Goal: Task Accomplishment & Management: Complete application form

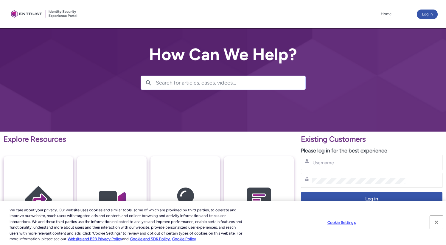
click at [440, 222] on button "Close" at bounding box center [436, 222] width 13 height 13
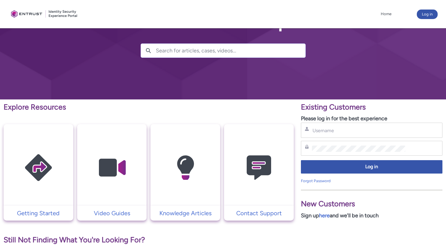
scroll to position [35, 0]
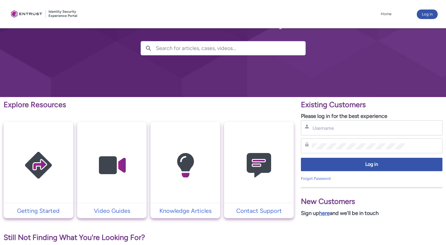
click at [325, 215] on link "here" at bounding box center [324, 213] width 11 height 7
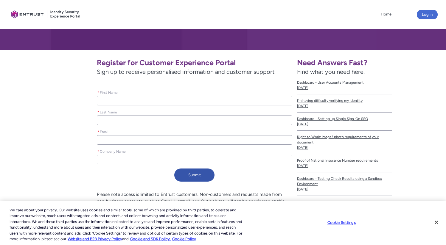
scroll to position [85, 0]
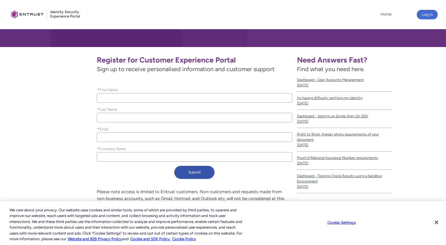
click at [198, 100] on input "* First Name" at bounding box center [194, 98] width 195 height 10
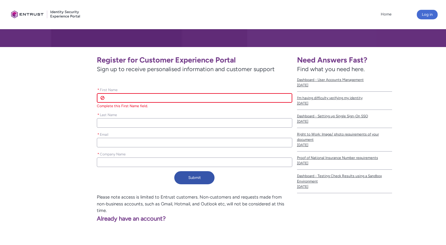
click at [198, 100] on input "* First Name" at bounding box center [194, 98] width 195 height 10
type lightning-primitive-input-simple "S"
type input "S"
type lightning-primitive-input-simple "Su"
type input "Su"
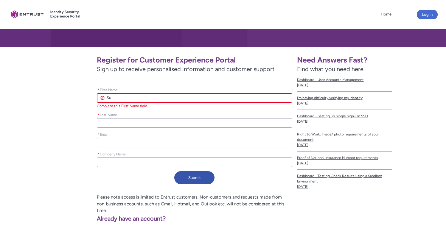
type lightning-primitive-input-simple "Suh"
type input "Suh"
type lightning-primitive-input-simple "Suhe"
type input "Suhe"
type lightning-primitive-input-simple "Suhel"
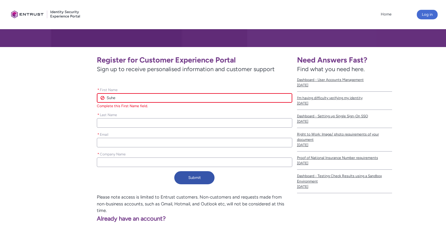
type input "Suhel"
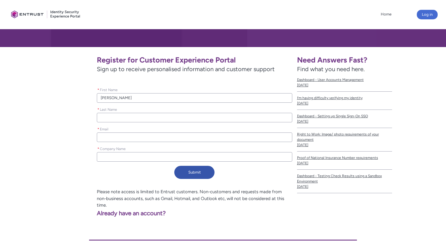
type lightning-primitive-input-simple "P"
type input "P"
type lightning-primitive-input-simple "Pa"
type input "Pa"
type lightning-primitive-input-simple "Pat"
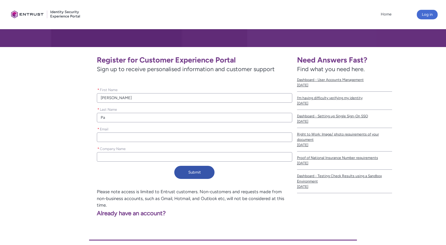
type input "Pat"
type lightning-primitive-input-simple "Path"
type input "Path"
type lightning-primitive-input-simple "Patha"
type input "Patha"
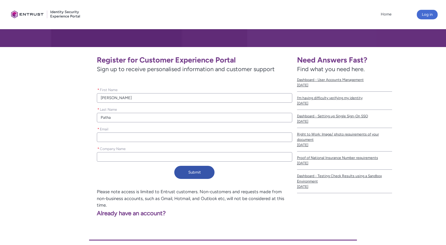
type lightning-primitive-input-simple "Pathan"
type input "Pathan"
type lightning-primitive-input-simple "s"
type input "s"
type lightning-primitive-input-simple "sp"
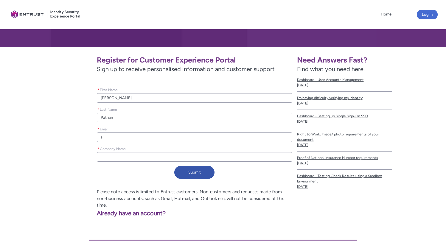
type input "sp"
type lightning-primitive-input-simple "spa"
type input "spa"
type lightning-primitive-input-simple "spat"
type input "spat"
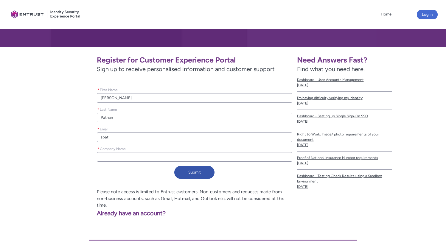
type lightning-primitive-input-simple "spata"
type input "spata"
type lightning-primitive-input-simple "spatah"
type input "spatah"
type lightning-primitive-input-simple "spata"
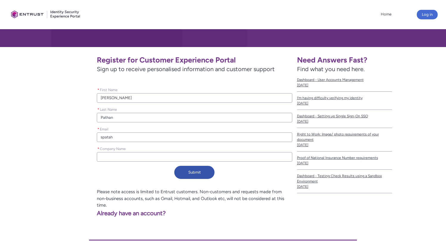
type input "spata"
type lightning-primitive-input-simple "spat"
type input "spat"
type lightning-primitive-input-simple "spath"
type input "spath"
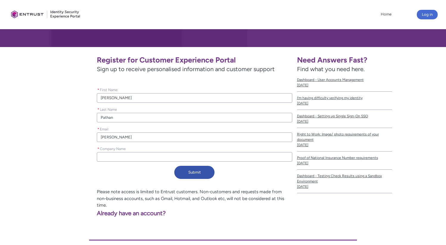
type lightning-primitive-input-simple "spatha"
type input "spatha"
type lightning-primitive-input-simple "spathan"
type input "spathan"
type lightning-primitive-input-simple "spathan@"
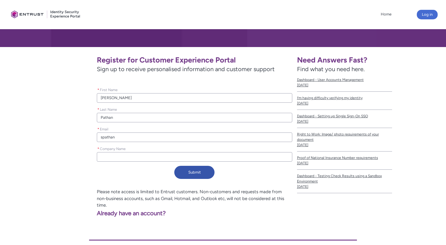
type input "spathan@"
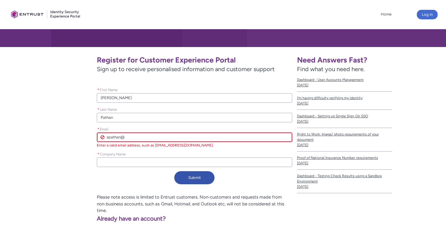
paste input "fastspring.com"
type lightning-primitive-input-simple "spathan@fastspring.com"
type input "spathan@fastspring.com"
click at [153, 160] on input "* Company Name" at bounding box center [194, 163] width 195 height 10
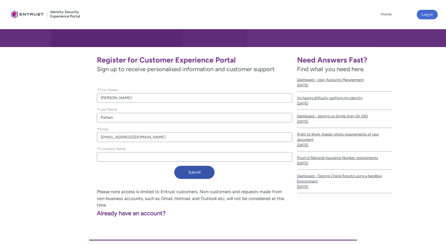
type lightning-primitive-input-simple "F"
type input "F"
type lightning-primitive-input-simple "Fa"
type input "Fa"
type lightning-primitive-input-simple "Fas"
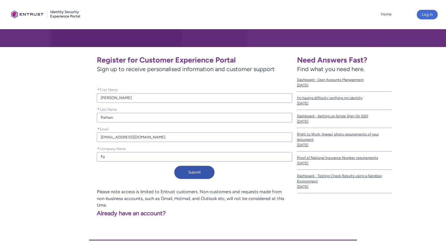
type input "Fas"
type lightning-primitive-input-simple "Fast"
type input "Fast"
type lightning-primitive-input-simple "Fasts"
type input "Fasts"
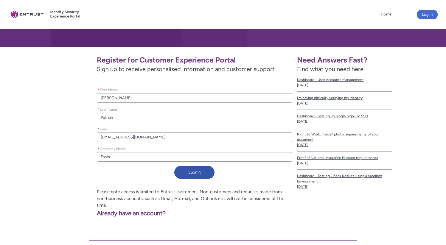
type lightning-primitive-input-simple "Fastsp"
type input "Fastsp"
type lightning-primitive-input-simple "Fastspr"
type input "Fastspr"
type lightning-primitive-input-simple "Fastspri"
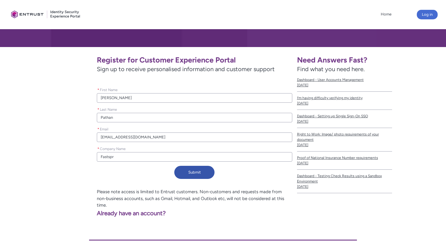
type input "Fastspri"
type lightning-primitive-input-simple "Fastsprin"
type input "Fastsprin"
type lightning-primitive-input-simple "Fastspring"
type input "Fastspring"
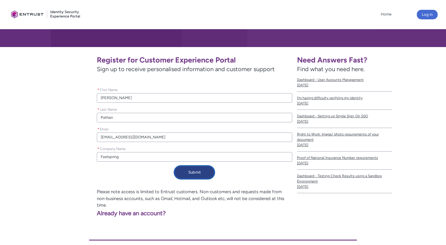
click at [187, 172] on button "Submit" at bounding box center [194, 172] width 40 height 13
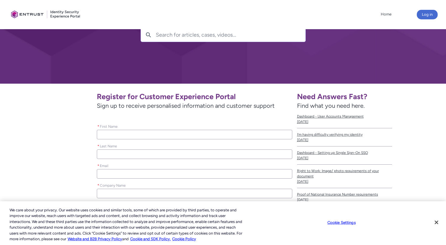
scroll to position [48, 0]
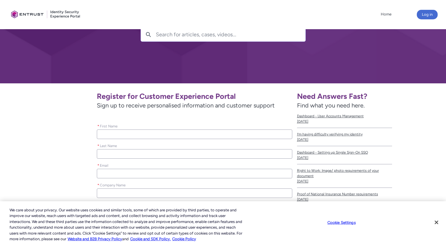
click at [181, 136] on input "* First Name" at bounding box center [194, 135] width 195 height 10
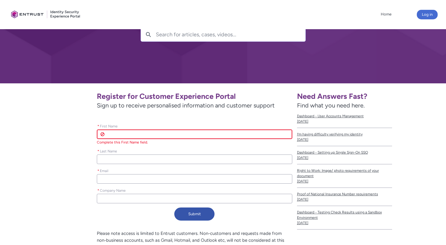
scroll to position [0, 0]
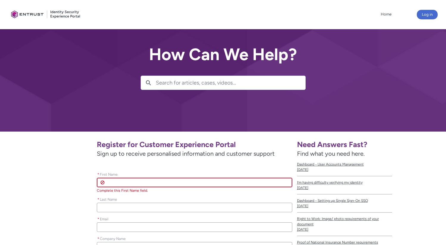
click at [162, 185] on input "* First Name" at bounding box center [194, 183] width 195 height 10
type lightning-primitive-input-simple "B"
type input "B"
type lightning-primitive-input-simple "Br"
type input "Br"
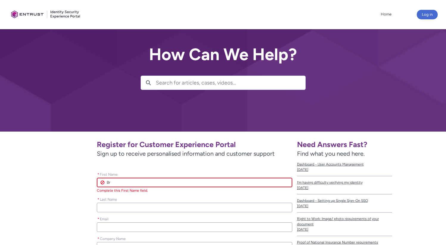
type lightning-primitive-input-simple "Bry"
type input "Bry"
type lightning-primitive-input-simple "Bryc"
type input "Bryc"
type lightning-primitive-input-simple "Bryce"
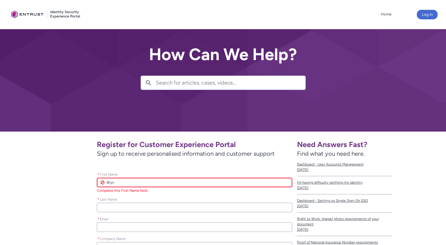
type input "Bryce"
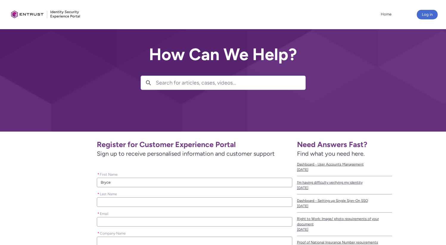
type lightning-primitive-input-simple "R"
type input "R"
type lightning-primitive-input-simple "Re"
type input "Re"
type lightning-primitive-input-simple "Rec"
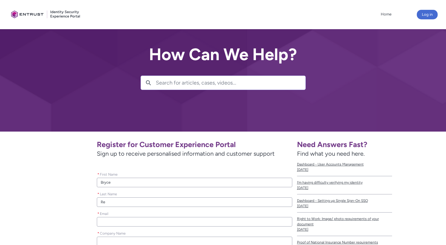
type input "Rec"
type lightning-primitive-input-simple "Reco"
type input "Reco"
type lightning-primitive-input-simple "Recor"
type input "Recor"
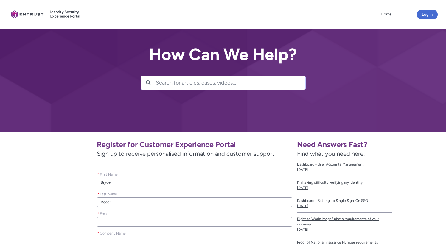
type lightning-primitive-input-simple "Record"
type input "Record"
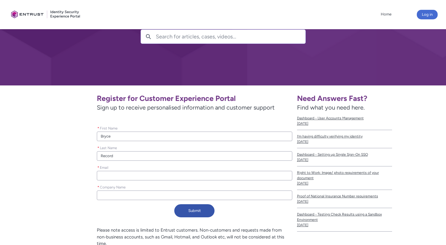
scroll to position [46, 0]
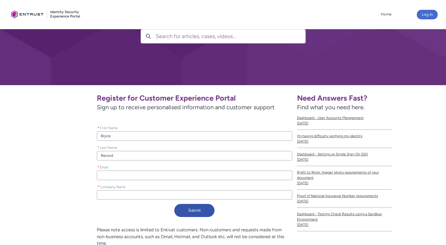
type lightning-primitive-input-simple "b"
type input "b"
type lightning-primitive-input-simple "br"
type input "br"
type lightning-primitive-input-simple "bre"
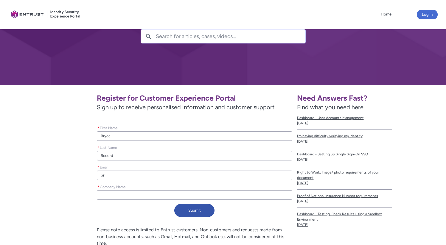
type input "bre"
type lightning-primitive-input-simple "brec"
type input "brec"
type lightning-primitive-input-simple "breco"
type input "breco"
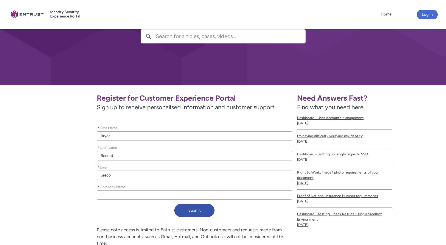
type lightning-primitive-input-simple "brecor"
type input "brecor"
type lightning-primitive-input-simple "brecord"
type input "brecord"
type lightning-primitive-input-simple "brecord@"
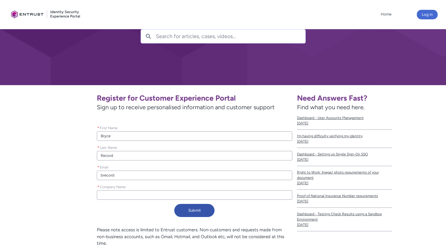
type input "brecord@"
type lightning-primitive-input-simple "brecord@f"
type input "brecord@f"
type lightning-primitive-input-simple "brecord@fa"
type input "brecord@fa"
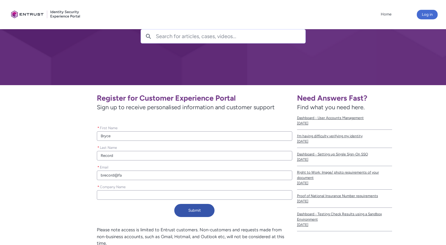
type lightning-primitive-input-simple "brecord@fas"
type input "brecord@fas"
type lightning-primitive-input-simple "brecord@fast"
type input "brecord@fast"
type lightning-primitive-input-simple "brecord@fasts"
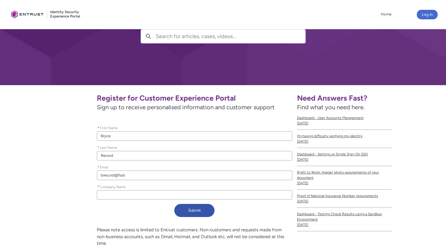
type input "brecord@fasts"
type lightning-primitive-input-simple "brecord@fastsp"
type input "brecord@fastsp"
type lightning-primitive-input-simple "brecord@fastspr"
type input "brecord@fastspr"
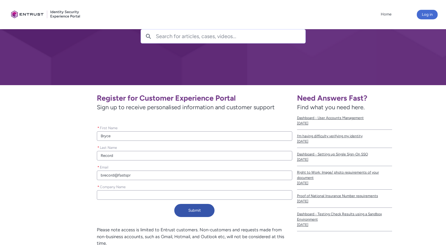
type lightning-primitive-input-simple "brecord@fastspri"
type input "brecord@fastspri"
type lightning-primitive-input-simple "brecord@fastsprin"
type input "brecord@fastsprin"
type lightning-primitive-input-simple "brecord@fastspring"
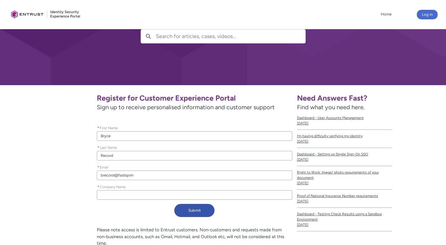
type input "brecord@fastspring"
type lightning-primitive-input-simple "brecord@fastspring."
type input "brecord@fastspring."
type lightning-primitive-input-simple "brecord@fastspring.c"
type input "brecord@fastspring.c"
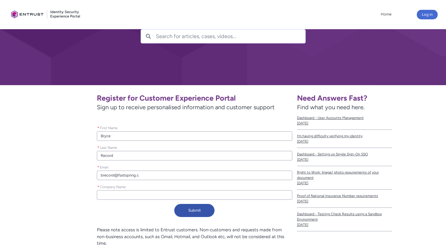
type lightning-primitive-input-simple "brecord@fastspring.co"
type input "brecord@fastspring.co"
type lightning-primitive-input-simple "brecord@fastspring.com"
type input "brecord@fastspring.com"
click at [142, 195] on input "* Company Name" at bounding box center [194, 195] width 195 height 10
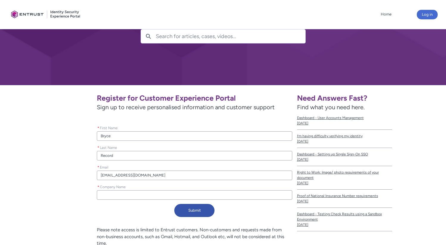
type lightning-primitive-input-simple "F"
type input "F"
type lightning-primitive-input-simple "Fa"
type input "Fa"
type lightning-primitive-input-simple "Fas"
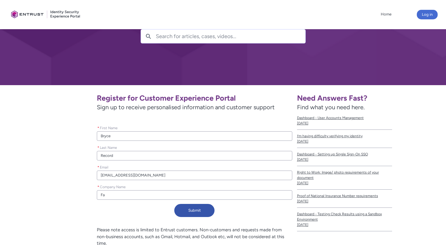
type input "Fas"
type lightning-primitive-input-simple "Fast"
type input "Fast"
type lightning-primitive-input-simple "Fasts"
type input "Fasts"
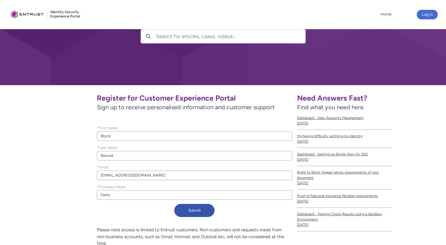
type lightning-primitive-input-simple "Fastsp"
type input "Fastsp"
type lightning-primitive-input-simple "Fastspr"
type input "Fastspr"
type lightning-primitive-input-simple "Fastspri"
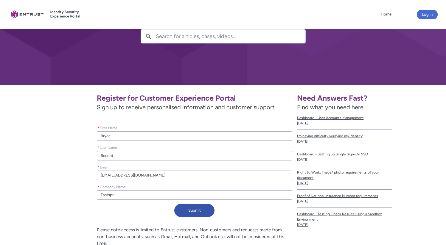
type input "Fastspri"
type lightning-primitive-input-simple "Fastsprin"
type input "Fastsprin"
type lightning-primitive-input-simple "Fastspring"
type input "Fastspring"
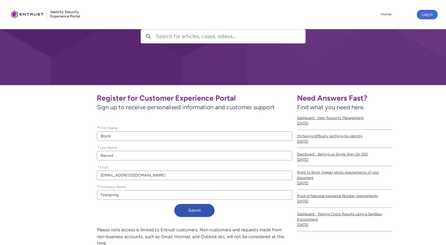
click at [117, 216] on div "Submit" at bounding box center [194, 211] width 195 height 15
click at [201, 209] on button "Submit" at bounding box center [194, 210] width 40 height 13
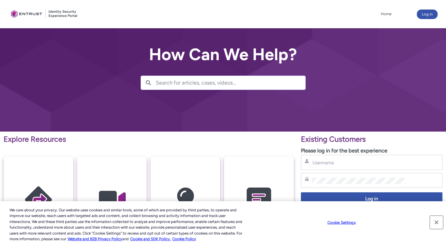
click at [437, 223] on button "Close" at bounding box center [436, 222] width 13 height 13
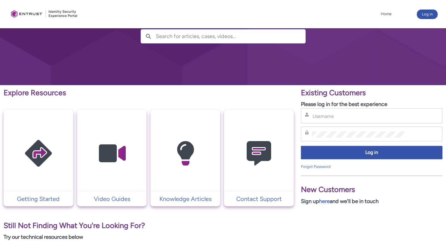
scroll to position [48, 0]
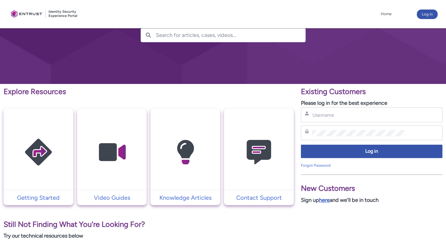
click at [327, 203] on link "here" at bounding box center [324, 200] width 11 height 7
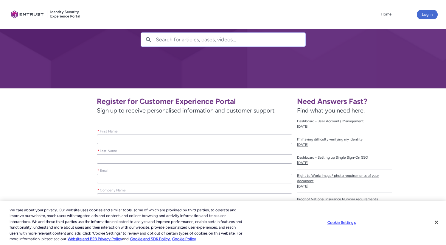
click at [148, 177] on input "* Email" at bounding box center [194, 179] width 195 height 10
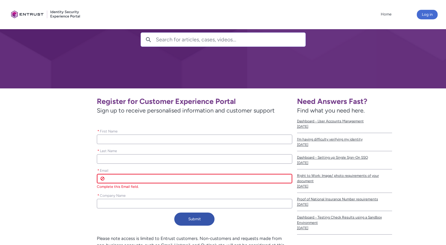
click at [148, 177] on input "* Email" at bounding box center [194, 179] width 195 height 10
paste input "[EMAIL_ADDRESS][DOMAIN_NAME]"
type lightning-primitive-input-simple "[EMAIL_ADDRESS][DOMAIN_NAME]"
type input "[EMAIL_ADDRESS][DOMAIN_NAME]"
click at [113, 179] on input "[EMAIL_ADDRESS][DOMAIN_NAME]" at bounding box center [194, 179] width 195 height 10
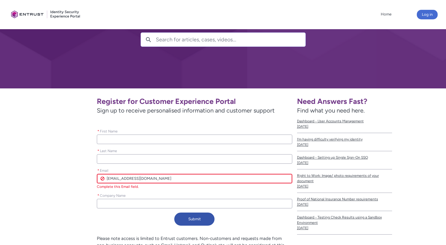
type lightning-primitive-input-simple "[EMAIL_ADDRESS][DOMAIN_NAME]"
type input "[EMAIL_ADDRESS][DOMAIN_NAME]"
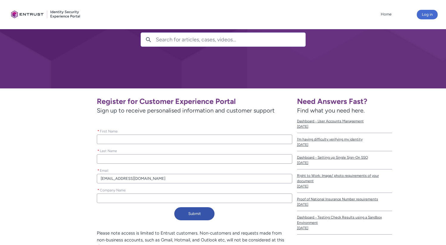
click at [133, 140] on input "* First Name" at bounding box center [194, 140] width 195 height 10
type lightning-primitive-input-simple "J"
type input "J"
type lightning-primitive-input-simple "[PERSON_NAME]"
type input "[PERSON_NAME]"
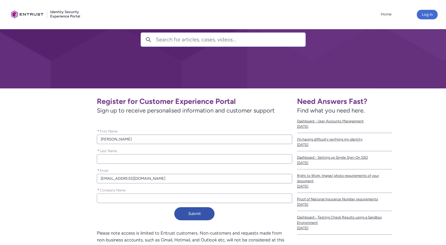
type lightning-primitive-input-simple "Jan"
type input "Jan"
type lightning-primitive-input-simple "E"
type input "E"
type lightning-primitive-input-simple "Es"
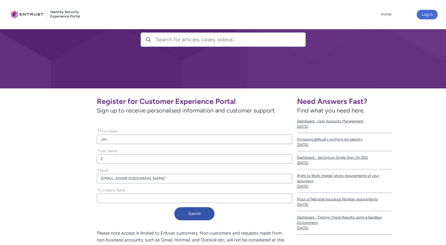
type input "Es"
type lightning-primitive-input-simple "Est"
type input "Est"
type lightning-primitive-input-simple "Estr"
type input "Estr"
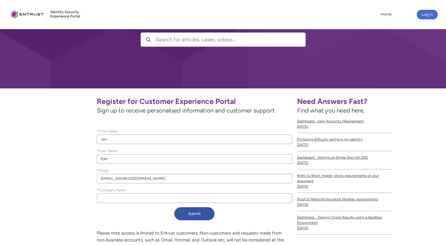
type lightning-primitive-input-simple "Estre"
type input "Estre"
type lightning-primitive-input-simple "Estrea"
type input "Estrea"
type lightning-primitive-input-simple "Estreal"
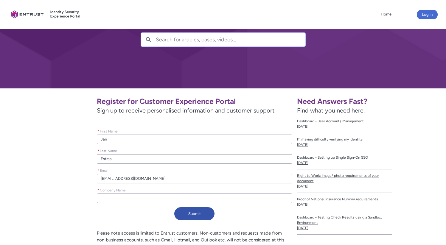
type input "Estreal"
type lightning-primitive-input-simple "Estreall"
type input "Estreall"
type lightning-primitive-input-simple "Estrealla"
type input "Estrealla"
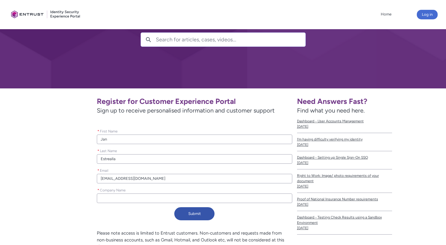
type lightning-primitive-input-simple "Estreall"
type input "Estreall"
type lightning-primitive-input-simple "Estreal"
type input "Estreal"
type lightning-primitive-input-simple "Estrea"
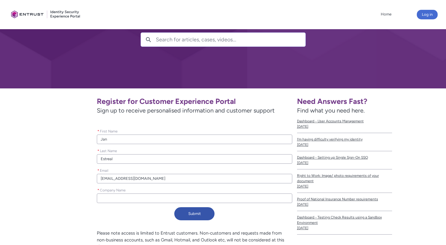
type input "Estrea"
type lightning-primitive-input-simple "Estre"
type input "Estre"
type lightning-primitive-input-simple "Estr"
type input "Estr"
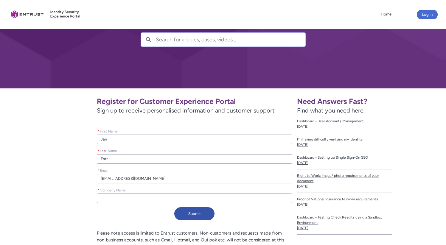
type lightning-primitive-input-simple "Estre"
type input "Estre"
type lightning-primitive-input-simple "Estrel"
type input "Estrel"
type lightning-primitive-input-simple "[PERSON_NAME]"
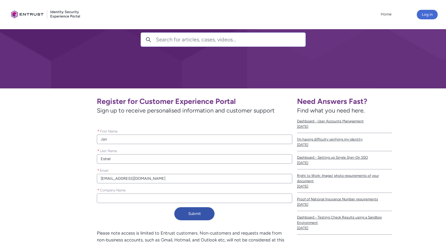
type input "[PERSON_NAME]"
type lightning-primitive-input-simple "[PERSON_NAME]"
type input "[PERSON_NAME]"
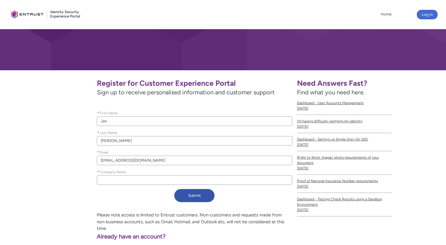
scroll to position [62, 0]
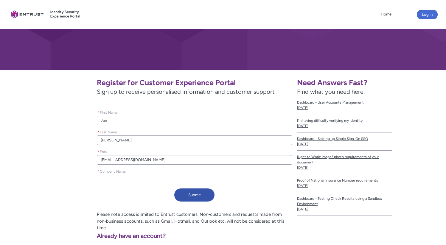
click at [123, 179] on input "* Company Name" at bounding box center [194, 180] width 195 height 10
type lightning-primitive-input-simple "C"
type input "C"
type lightning-primitive-input-simple "Ca"
type input "Ca"
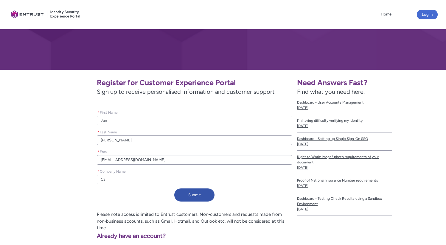
type lightning-primitive-input-simple "Cam"
type input "Cam"
type lightning-primitive-input-simple "Camb"
type input "Camb"
type lightning-primitive-input-simple "Cambr"
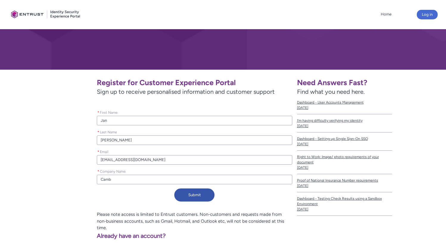
type input "Cambr"
type lightning-primitive-input-simple "Cambri"
type input "Cambri"
type lightning-primitive-input-simple "Cambria"
type input "Cambria"
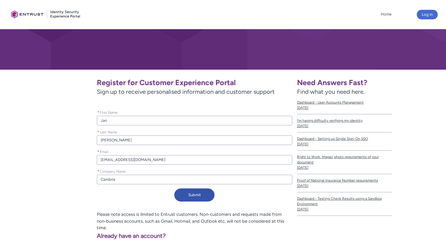
type lightning-primitive-input-simple "Cambrian"
type input "Cambrian"
type lightning-primitive-input-simple "Cambrian"
type input "Cambrian"
type lightning-primitive-input-simple "Cambrian C"
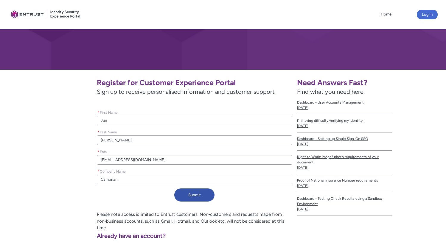
type input "Cambrian C"
type lightning-primitive-input-simple "Cambrian CU"
type input "Cambrian CU"
click at [67, 197] on div "Register for Customer Experience Portal Sign up to receive personalised informa…" at bounding box center [152, 140] width 279 height 130
click at [199, 195] on button "Submit" at bounding box center [194, 195] width 40 height 13
